Goal: Book appointment/travel/reservation

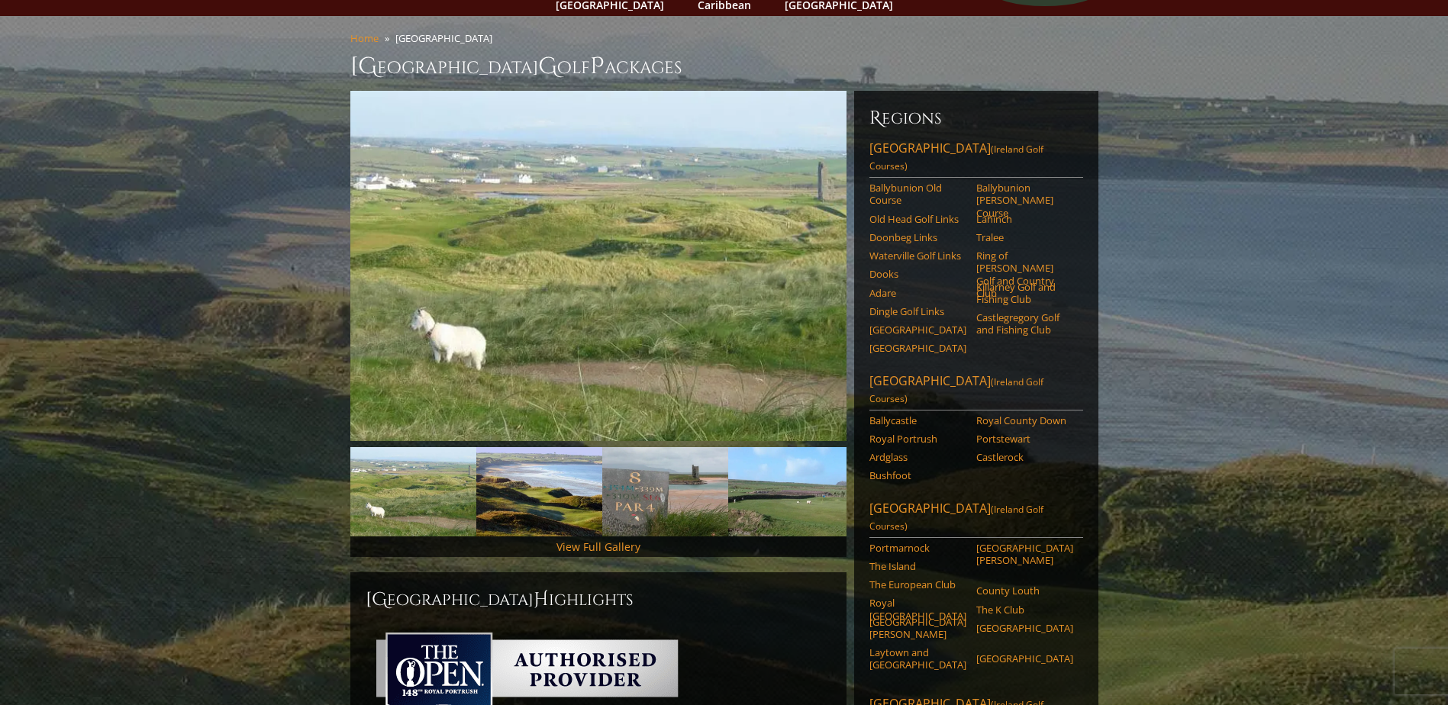
scroll to position [76, 0]
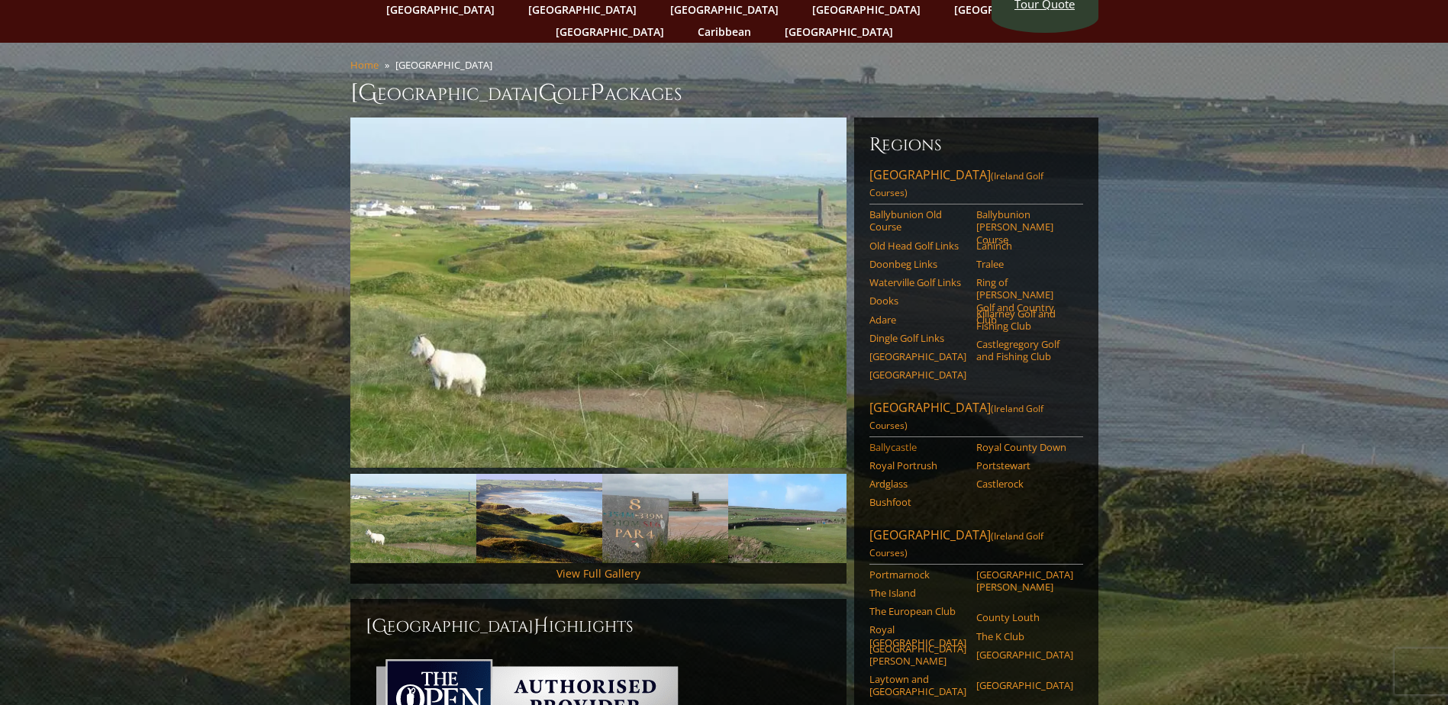
click at [906, 441] on link "Ballycastle" at bounding box center [917, 447] width 97 height 12
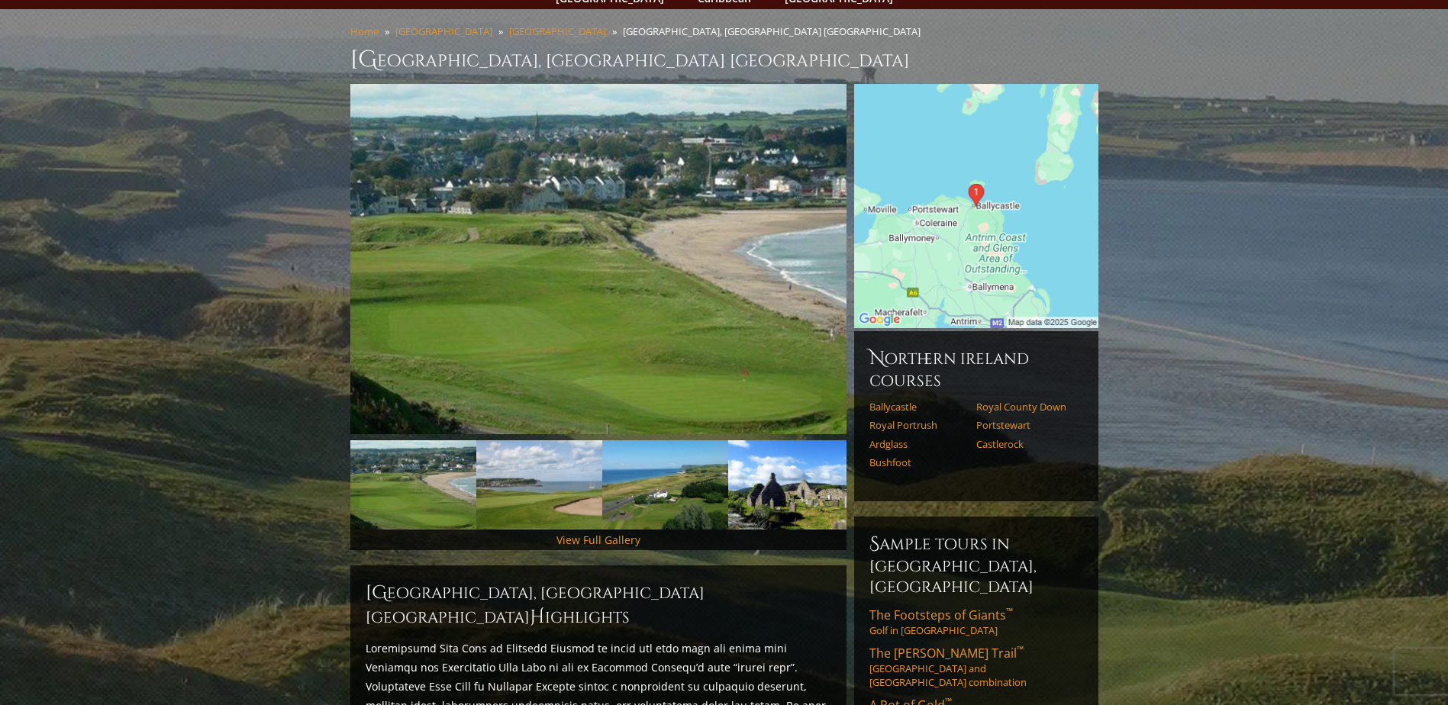
scroll to position [153, 0]
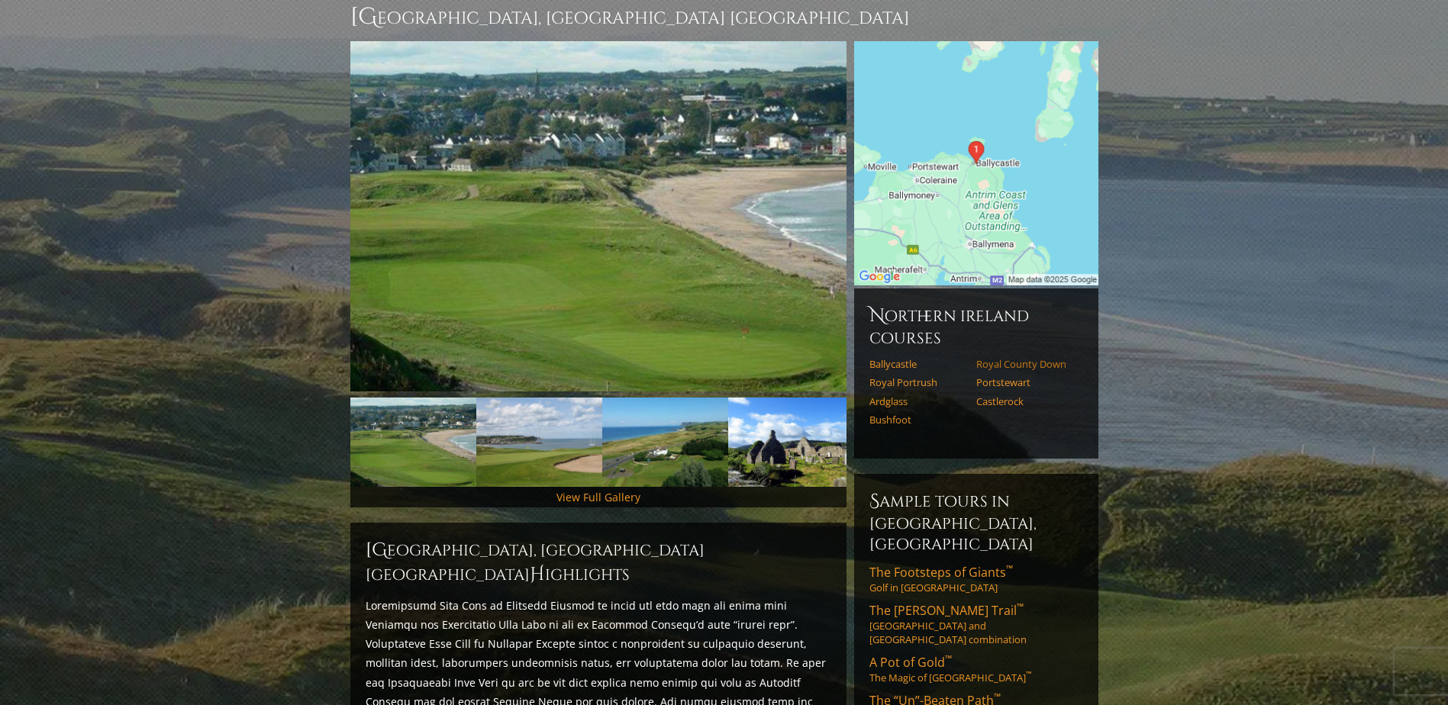
click at [1011, 358] on link "Royal County Down" at bounding box center [1024, 364] width 97 height 12
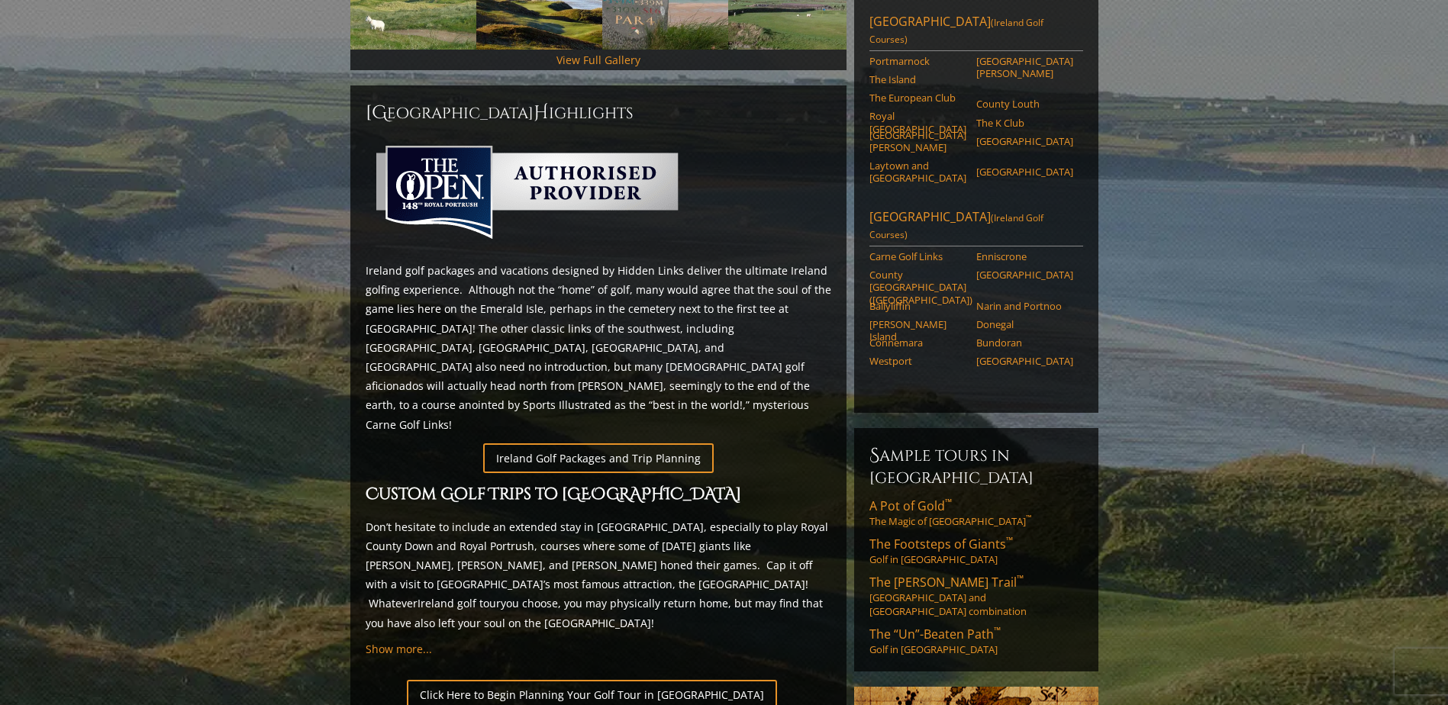
scroll to position [687, 0]
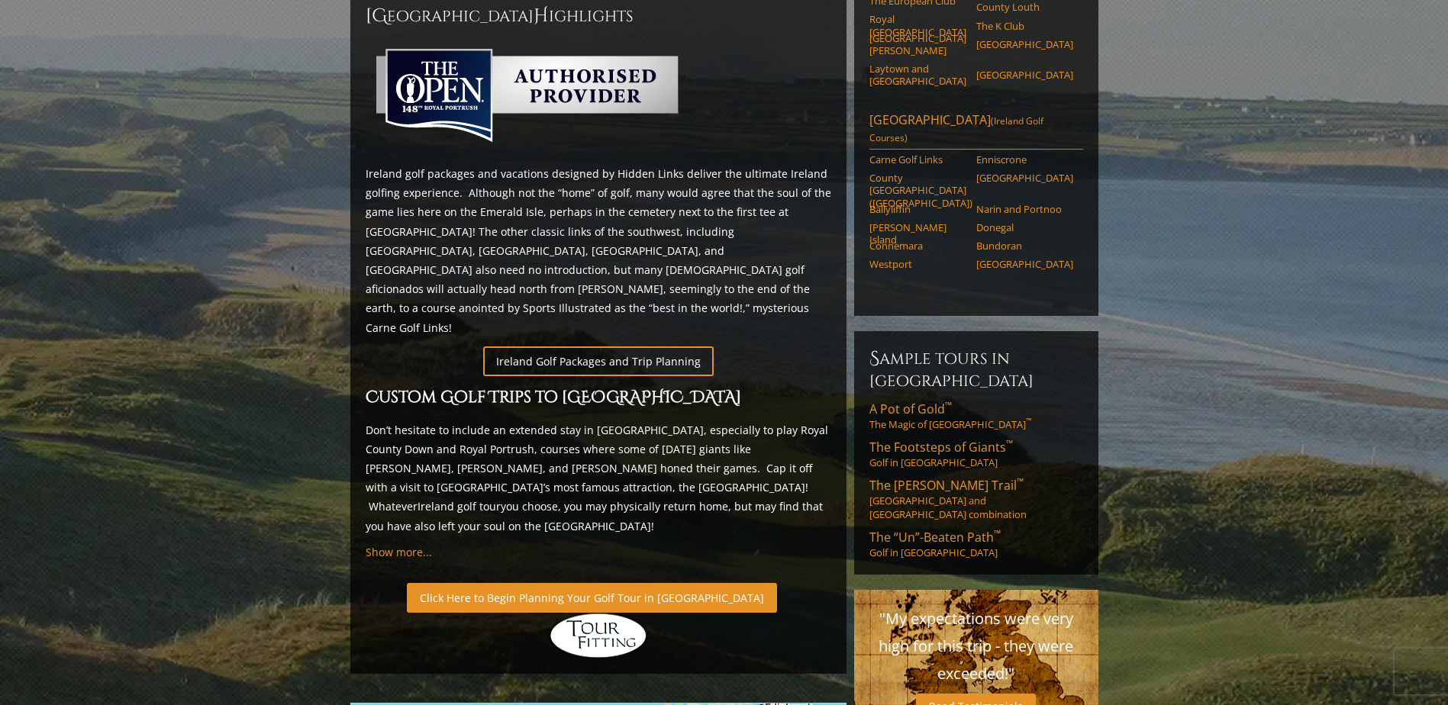
click at [551, 583] on link "Click Here to Begin Planning Your Golf Tour in [GEOGRAPHIC_DATA]" at bounding box center [592, 598] width 370 height 30
